Goal: Information Seeking & Learning: Learn about a topic

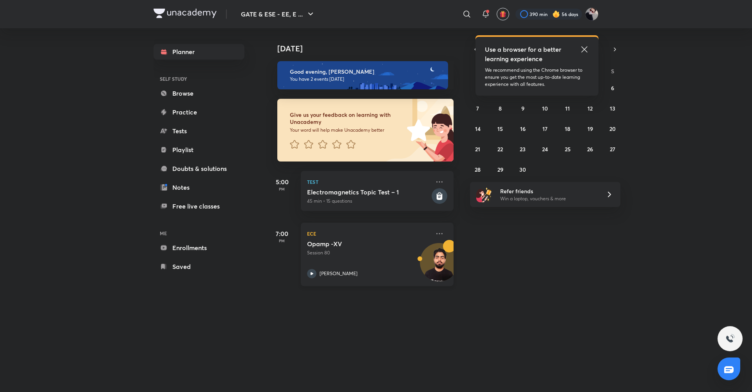
click at [308, 273] on icon at bounding box center [311, 273] width 9 height 9
